Goal: Task Accomplishment & Management: Use online tool/utility

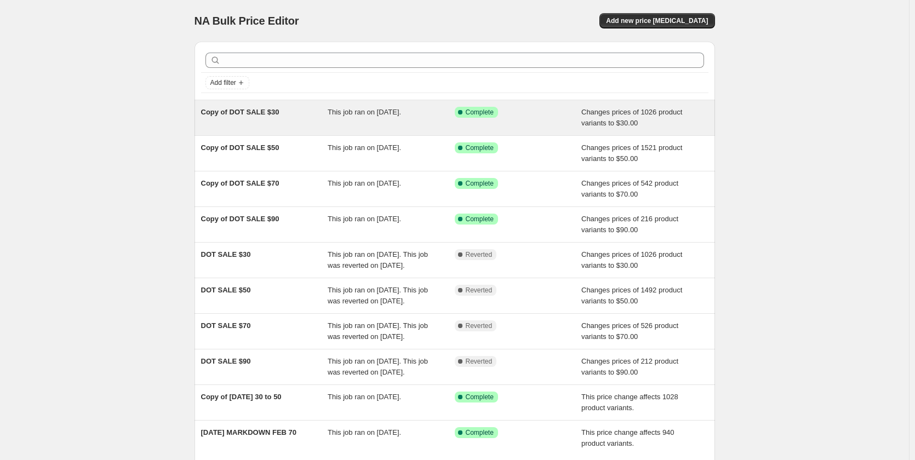
click at [253, 109] on span "Copy of DOT SALE $30" at bounding box center [240, 112] width 78 height 8
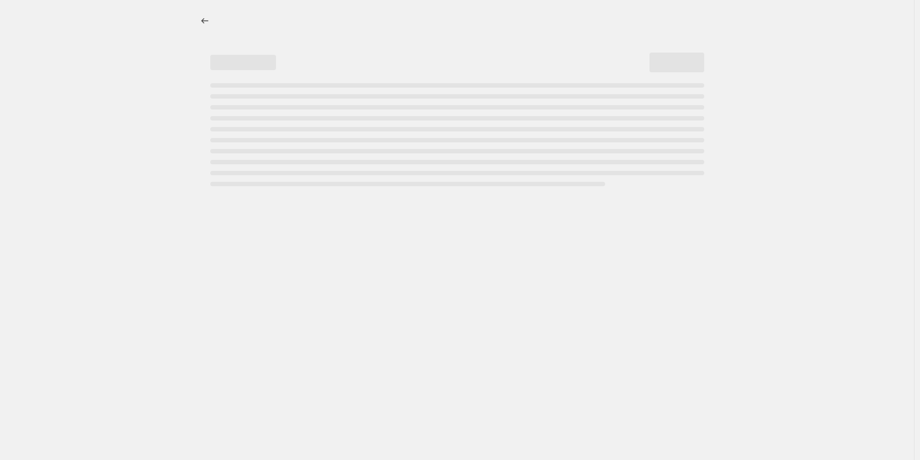
select select "no_change"
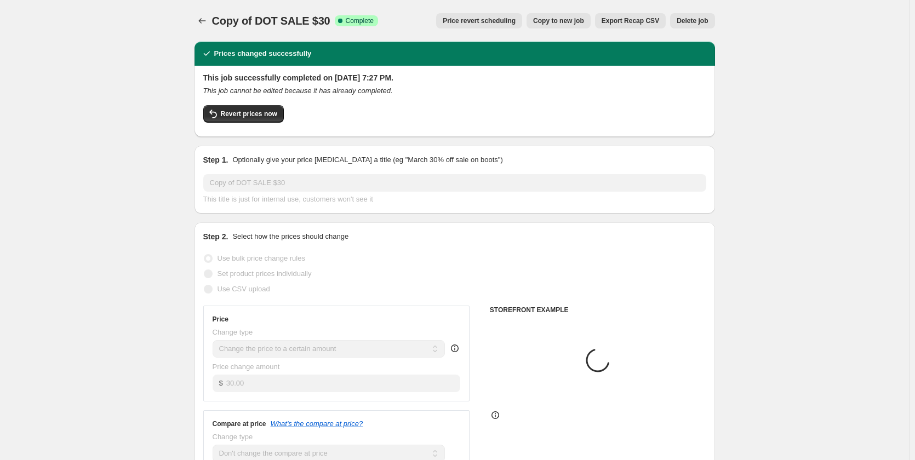
select select "collection"
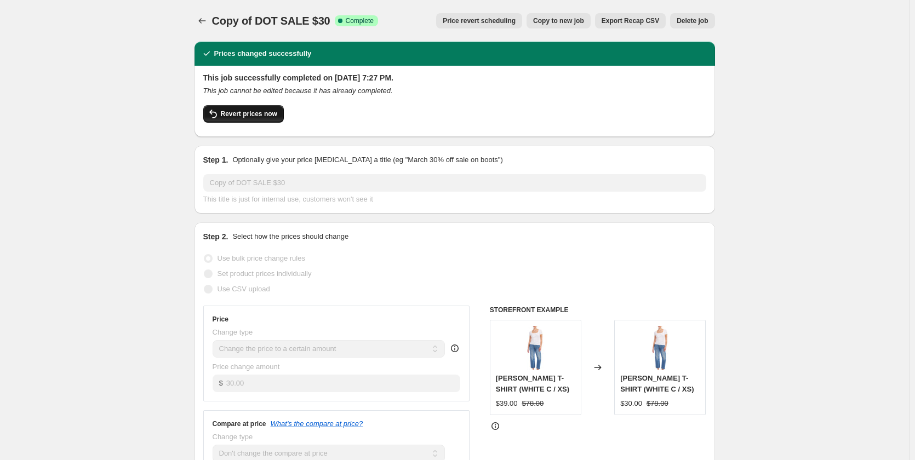
click at [244, 118] on span "Revert prices now" at bounding box center [249, 114] width 56 height 9
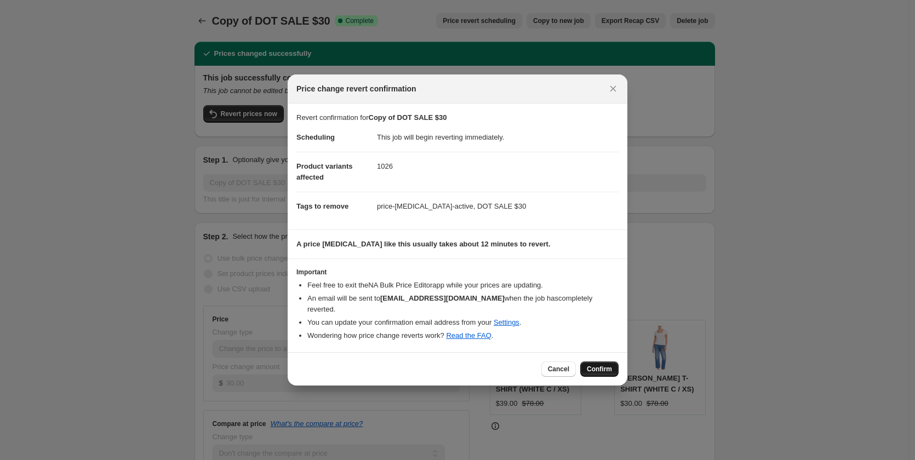
click at [609, 368] on span "Confirm" at bounding box center [599, 369] width 25 height 9
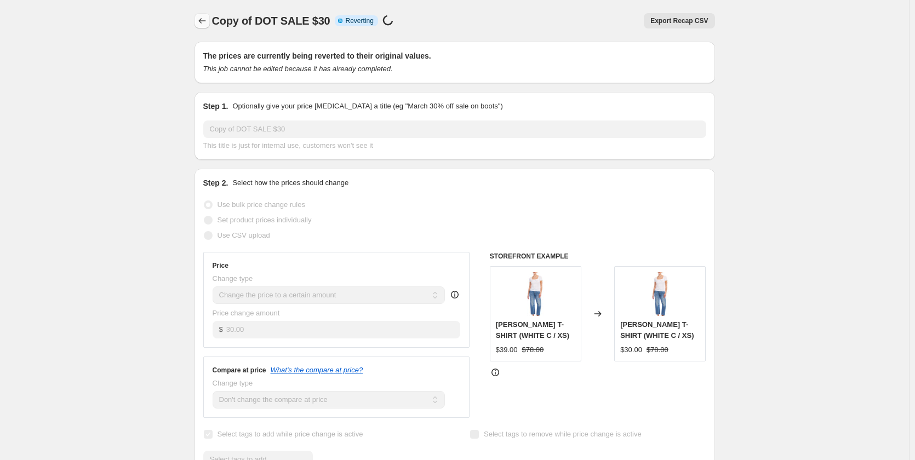
click at [208, 23] on icon "Price change jobs" at bounding box center [202, 20] width 11 height 11
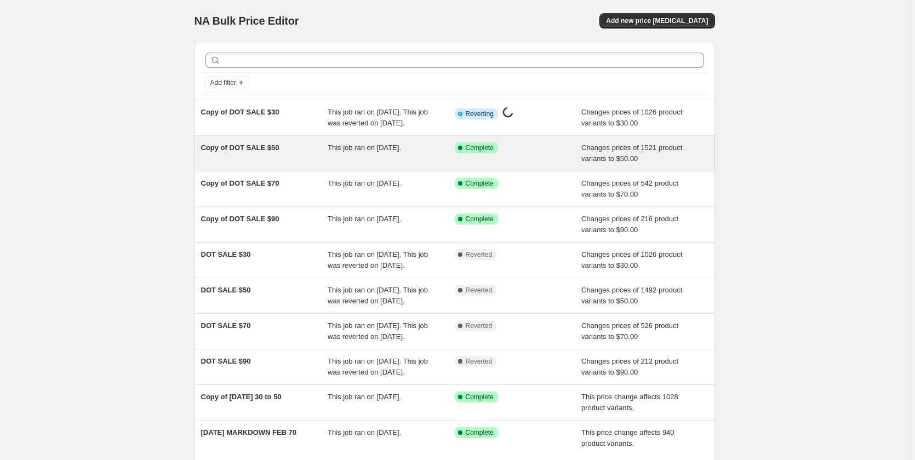
click at [220, 152] on span "Copy of DOT SALE $50" at bounding box center [240, 148] width 78 height 8
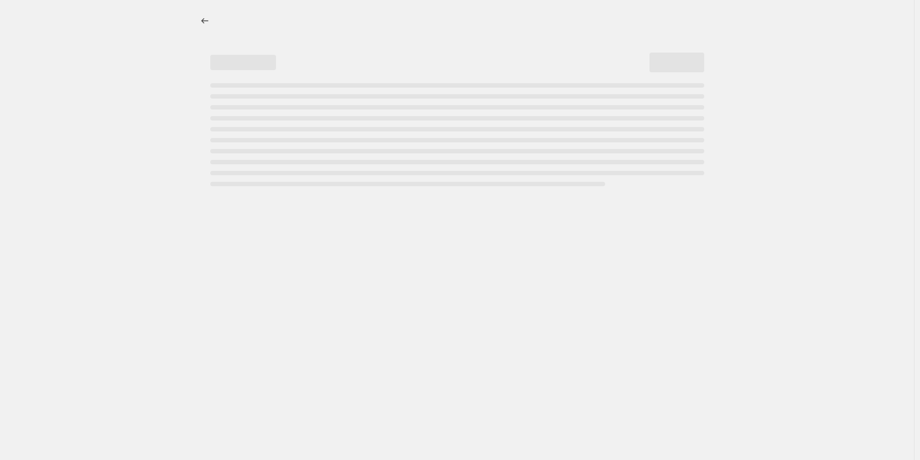
select select "no_change"
select select "collection"
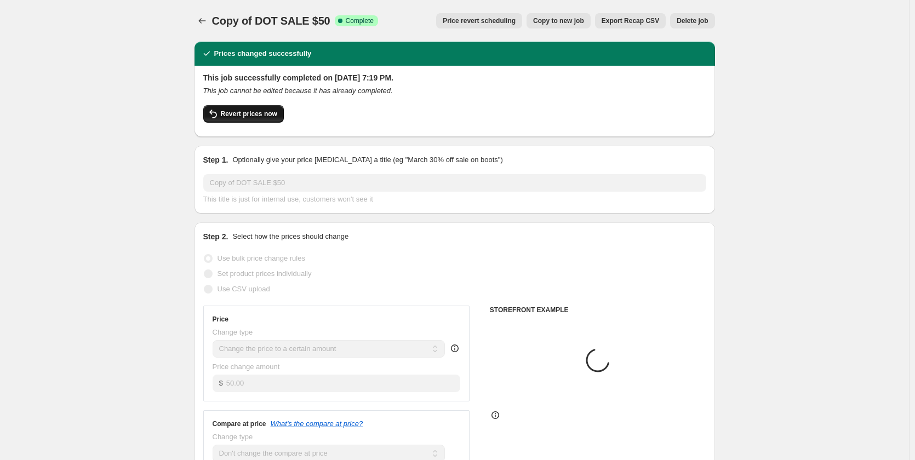
click at [244, 116] on span "Revert prices now" at bounding box center [249, 114] width 56 height 9
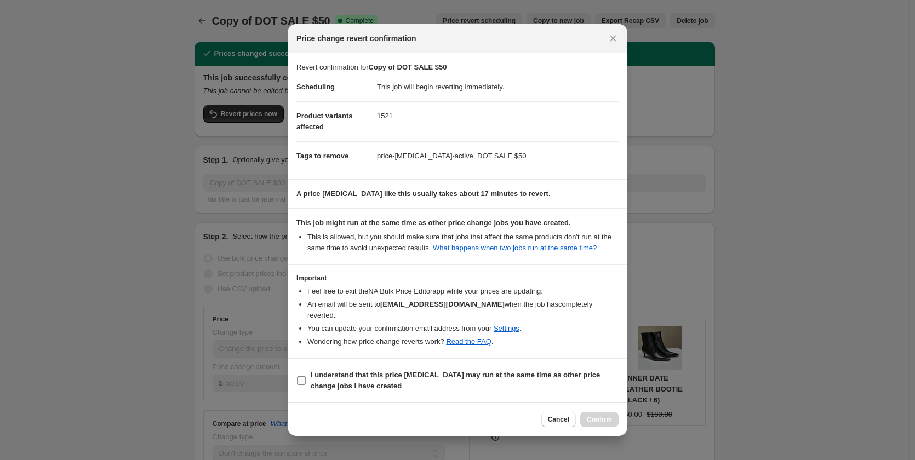
click at [356, 376] on b "I understand that this price change job may run at the same time as other price…" at bounding box center [455, 380] width 289 height 19
click at [306, 376] on input "I understand that this price change job may run at the same time as other price…" at bounding box center [301, 380] width 9 height 9
checkbox input "true"
click at [609, 44] on icon "Close" at bounding box center [612, 38] width 11 height 11
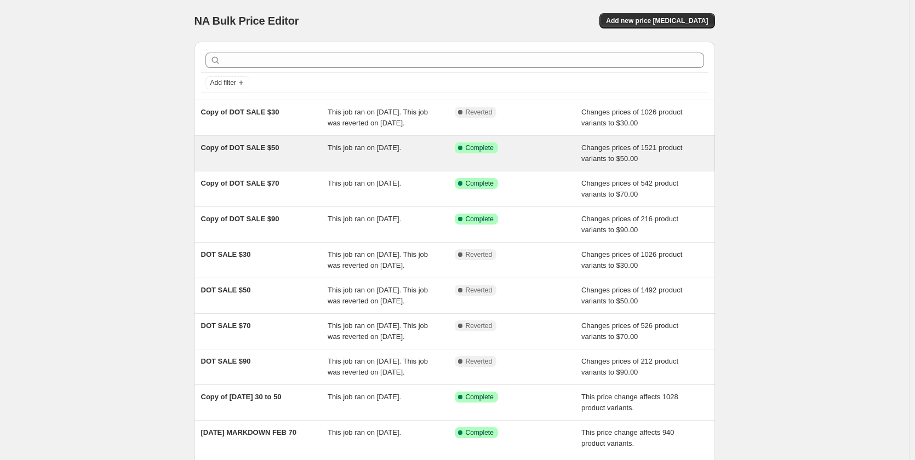
click at [240, 152] on span "Copy of DOT SALE $50" at bounding box center [240, 148] width 78 height 8
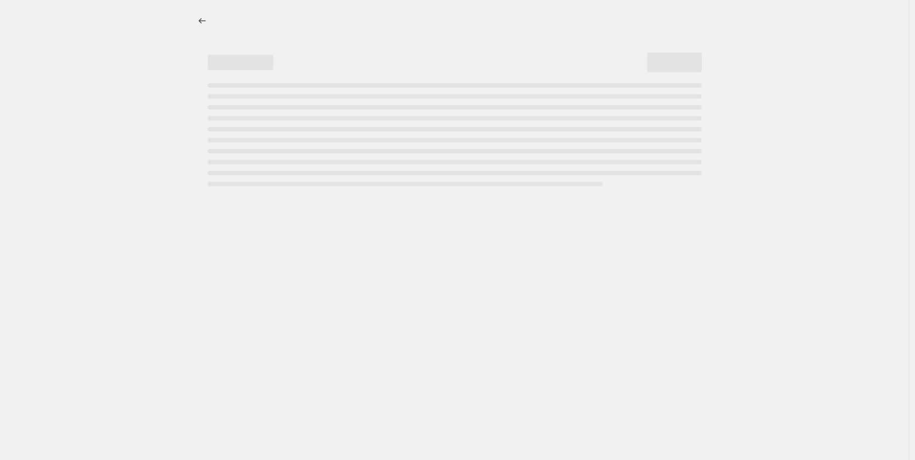
select select "no_change"
select select "collection"
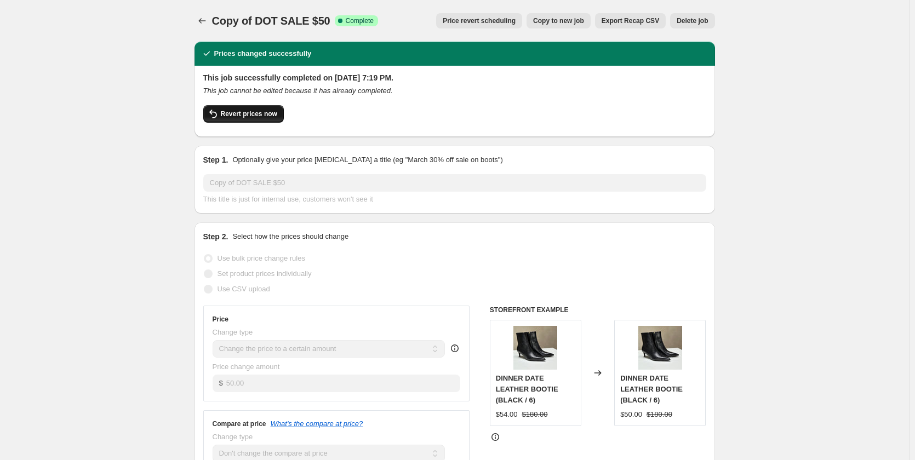
click at [265, 114] on span "Revert prices now" at bounding box center [249, 114] width 56 height 9
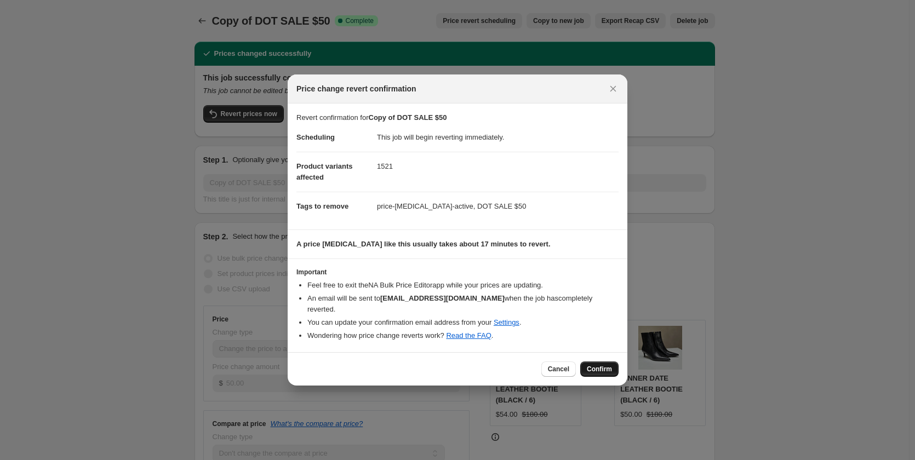
click at [599, 365] on span "Confirm" at bounding box center [599, 369] width 25 height 9
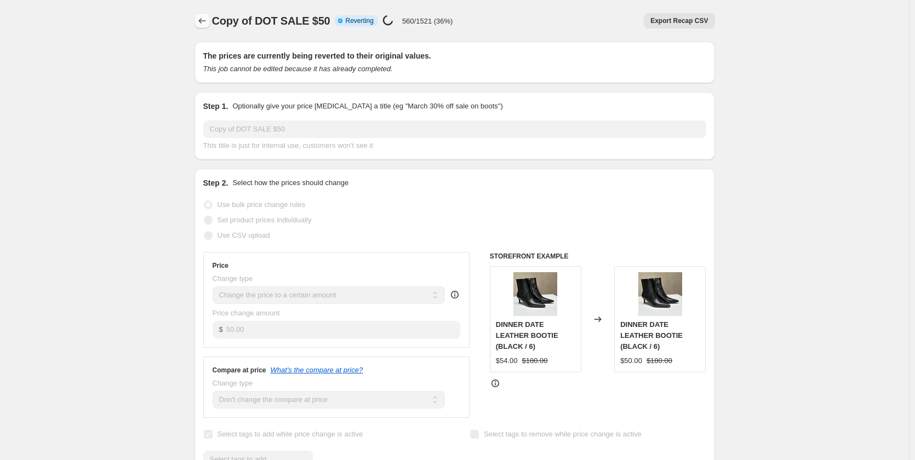
click at [206, 21] on icon "Price change jobs" at bounding box center [202, 20] width 11 height 11
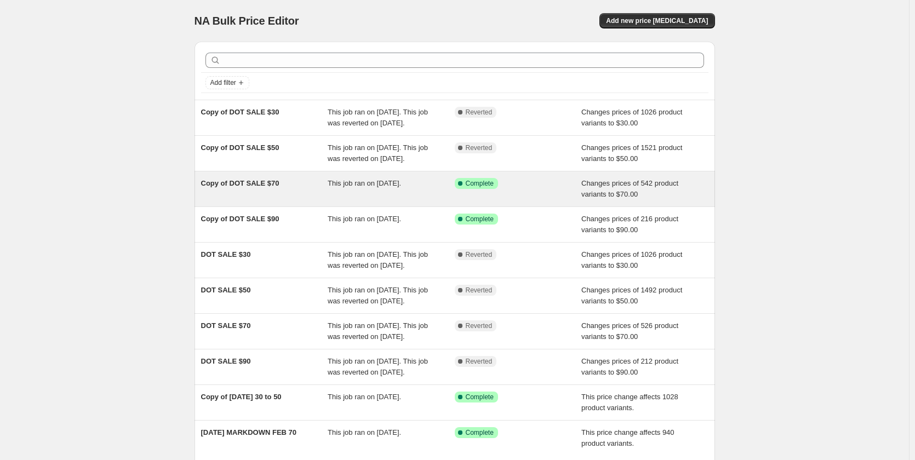
click at [252, 187] on span "Copy of DOT SALE $70" at bounding box center [240, 183] width 78 height 8
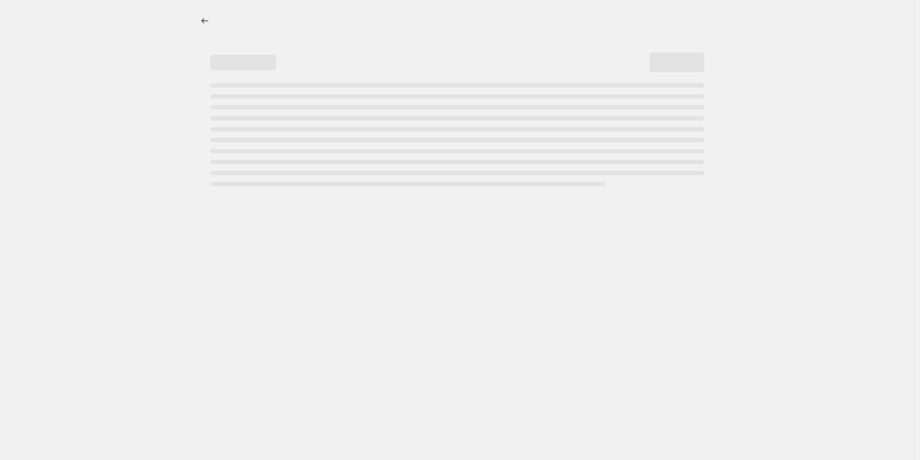
select select "no_change"
select select "collection"
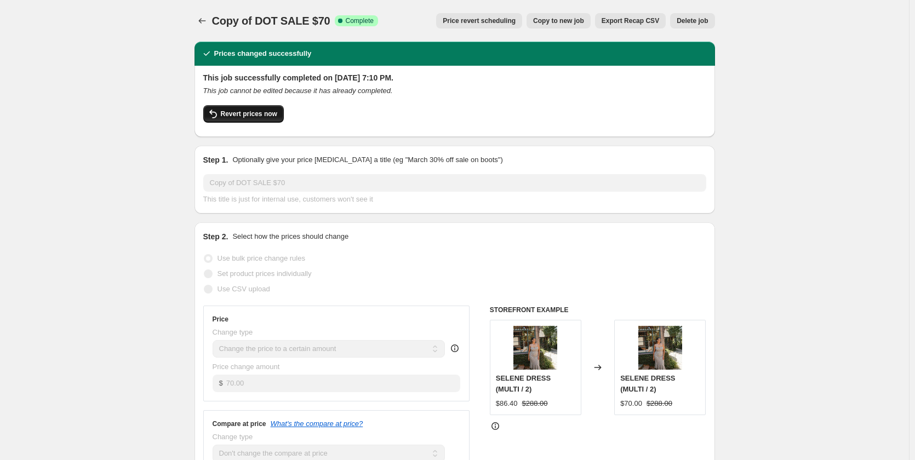
click at [254, 111] on span "Revert prices now" at bounding box center [249, 114] width 56 height 9
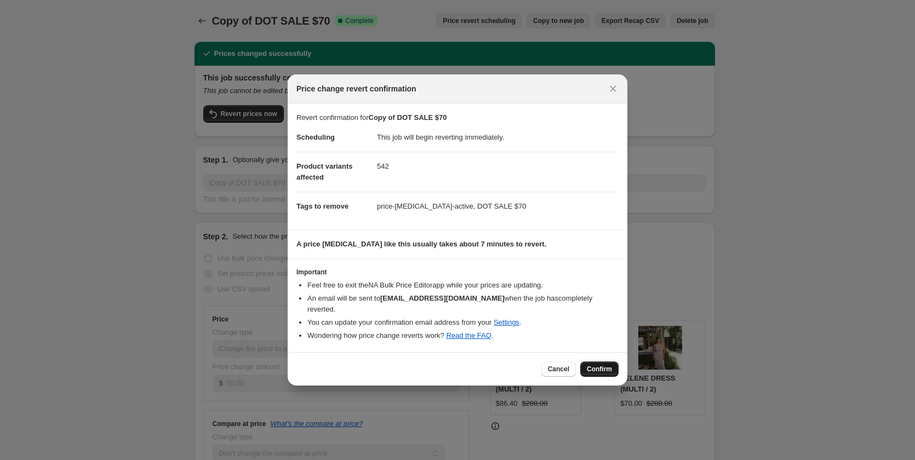
click at [601, 362] on button "Confirm" at bounding box center [599, 369] width 38 height 15
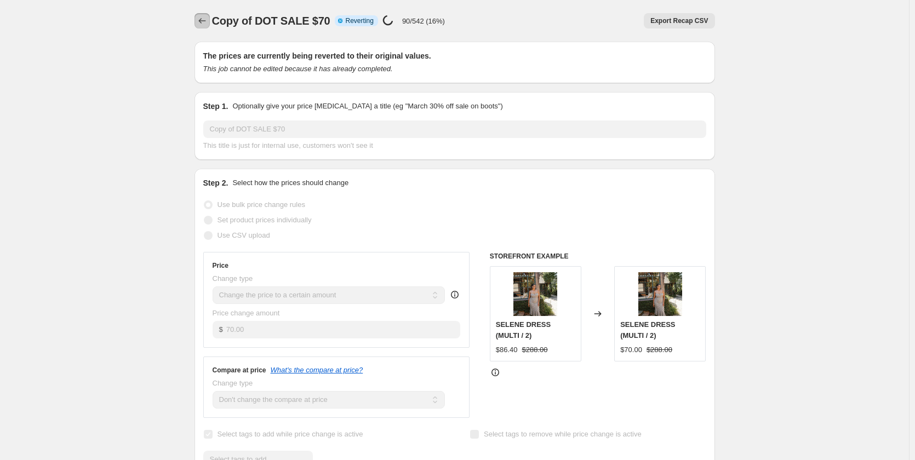
click at [208, 20] on icon "Price change jobs" at bounding box center [202, 20] width 11 height 11
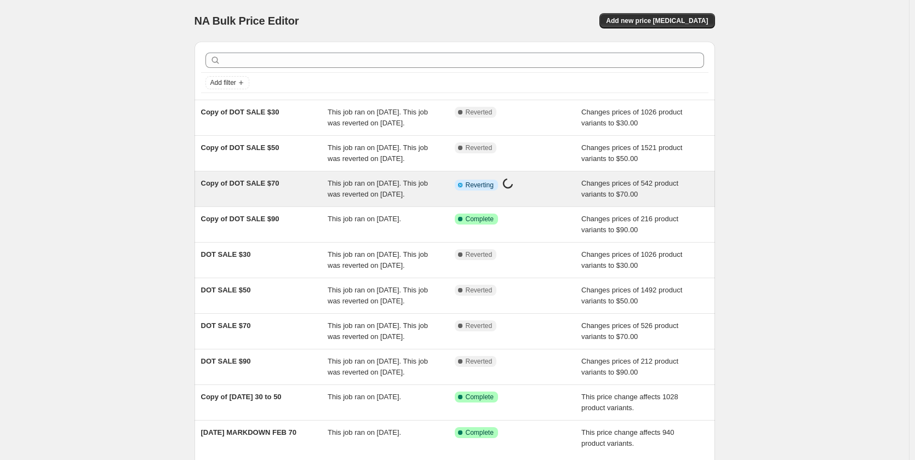
click at [262, 200] on div "Copy of DOT SALE $70" at bounding box center [264, 189] width 127 height 22
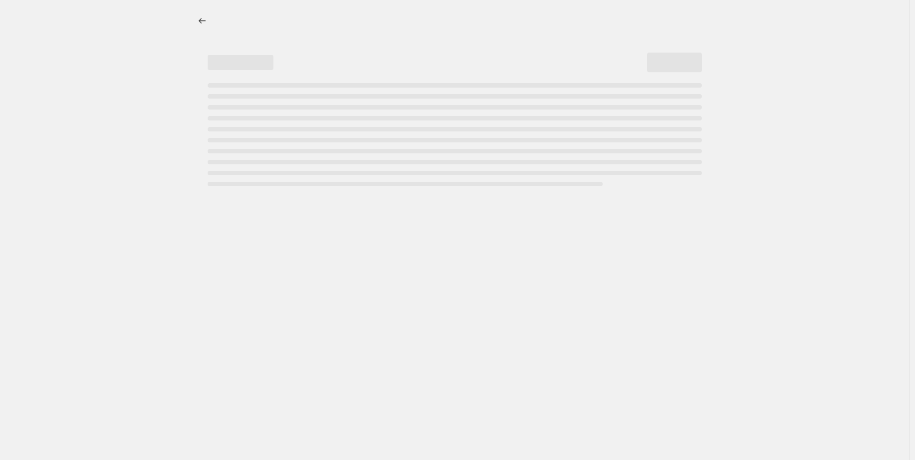
select select "no_change"
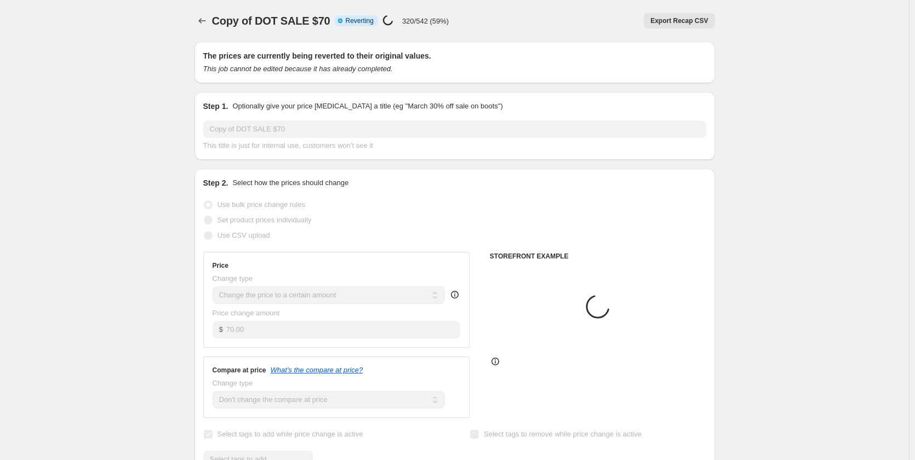
select select "collection"
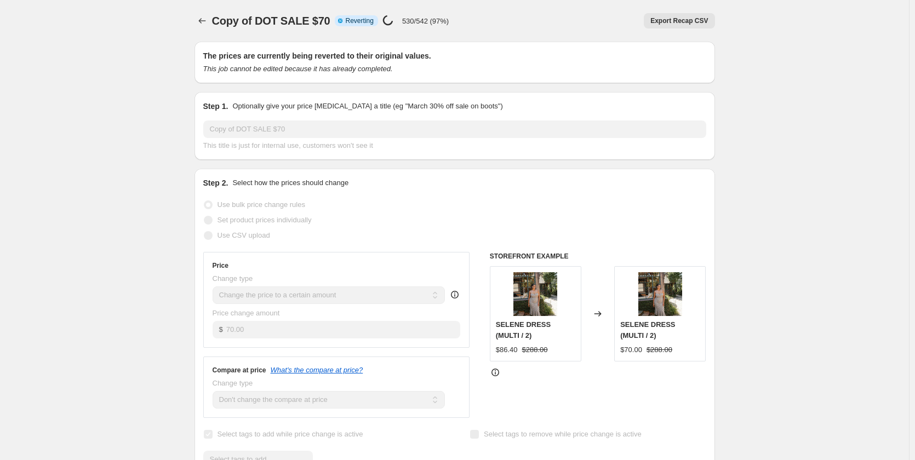
select select "no_change"
select select "collection"
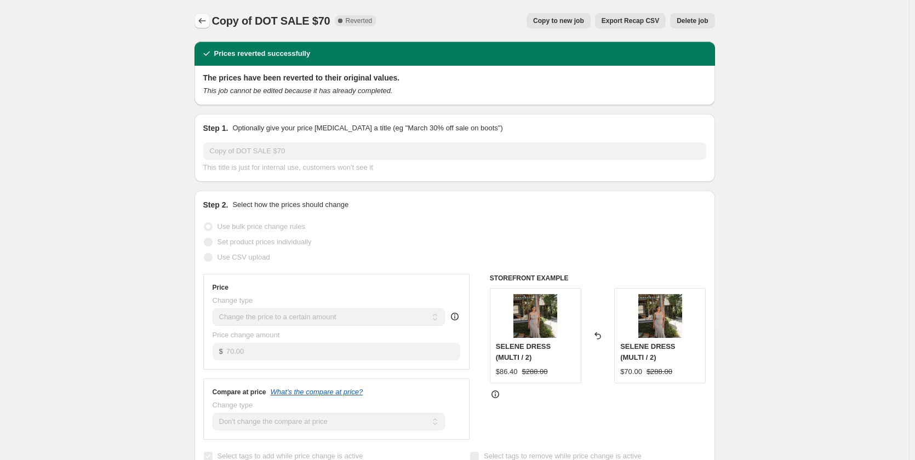
click at [203, 21] on icon "Price change jobs" at bounding box center [202, 20] width 11 height 11
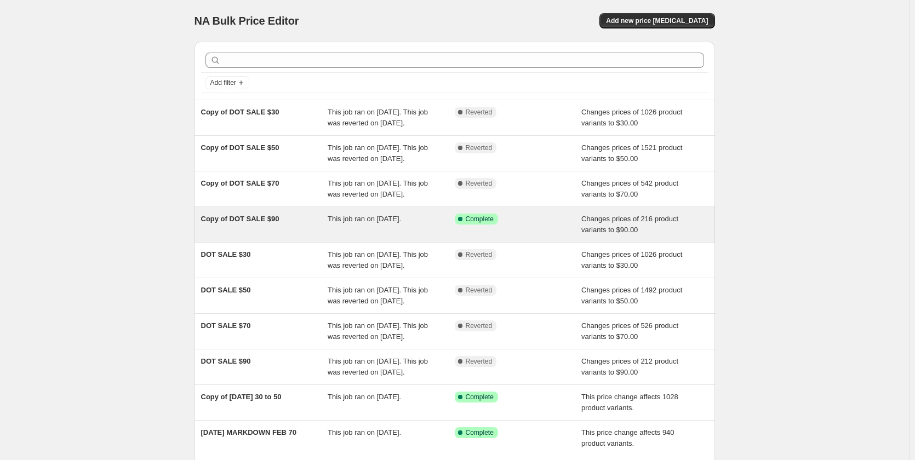
click at [243, 223] on span "Copy of DOT SALE $90" at bounding box center [240, 219] width 78 height 8
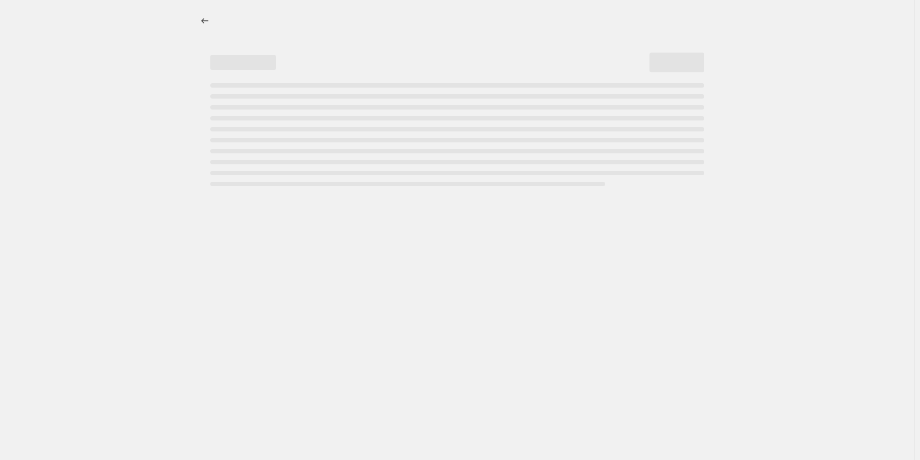
select select "no_change"
select select "collection"
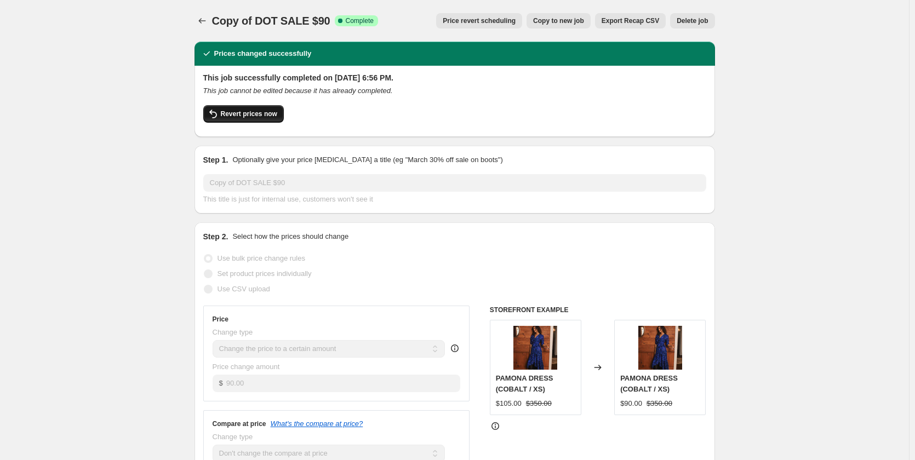
click at [262, 106] on button "Revert prices now" at bounding box center [243, 114] width 81 height 18
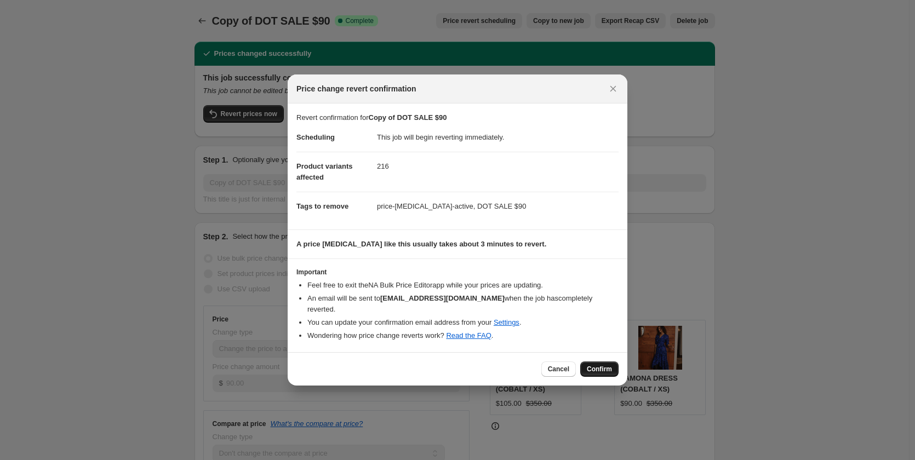
click at [593, 362] on button "Confirm" at bounding box center [599, 369] width 38 height 15
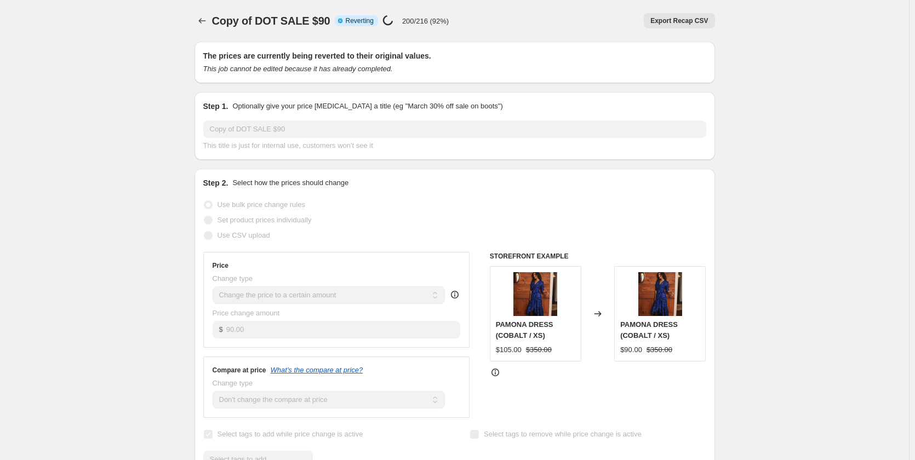
select select "no_change"
select select "collection"
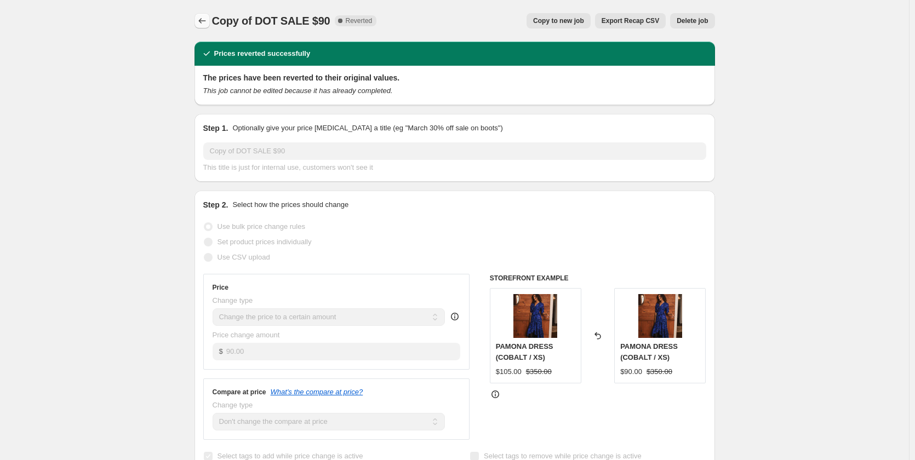
click at [205, 23] on icon "Price change jobs" at bounding box center [202, 20] width 11 height 11
